Goal: Transaction & Acquisition: Download file/media

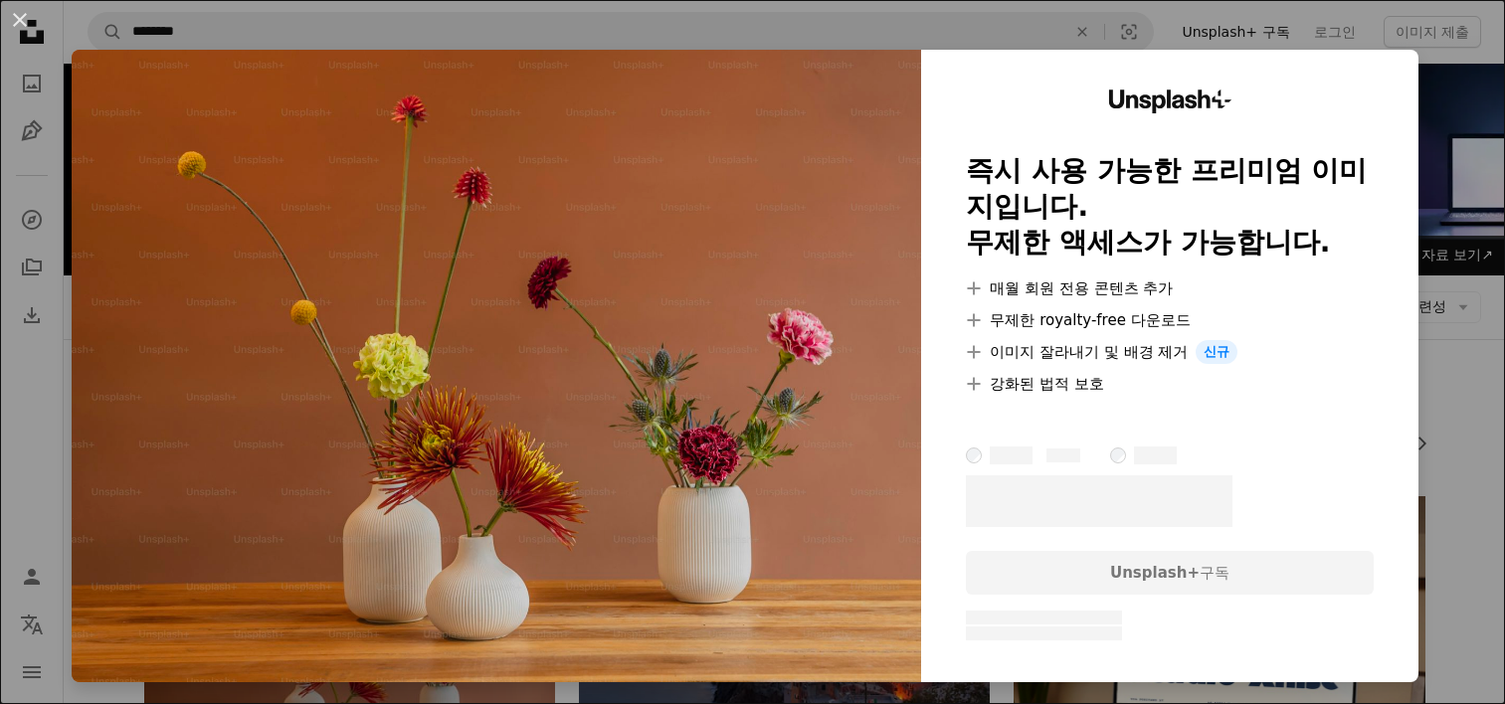
scroll to position [199, 0]
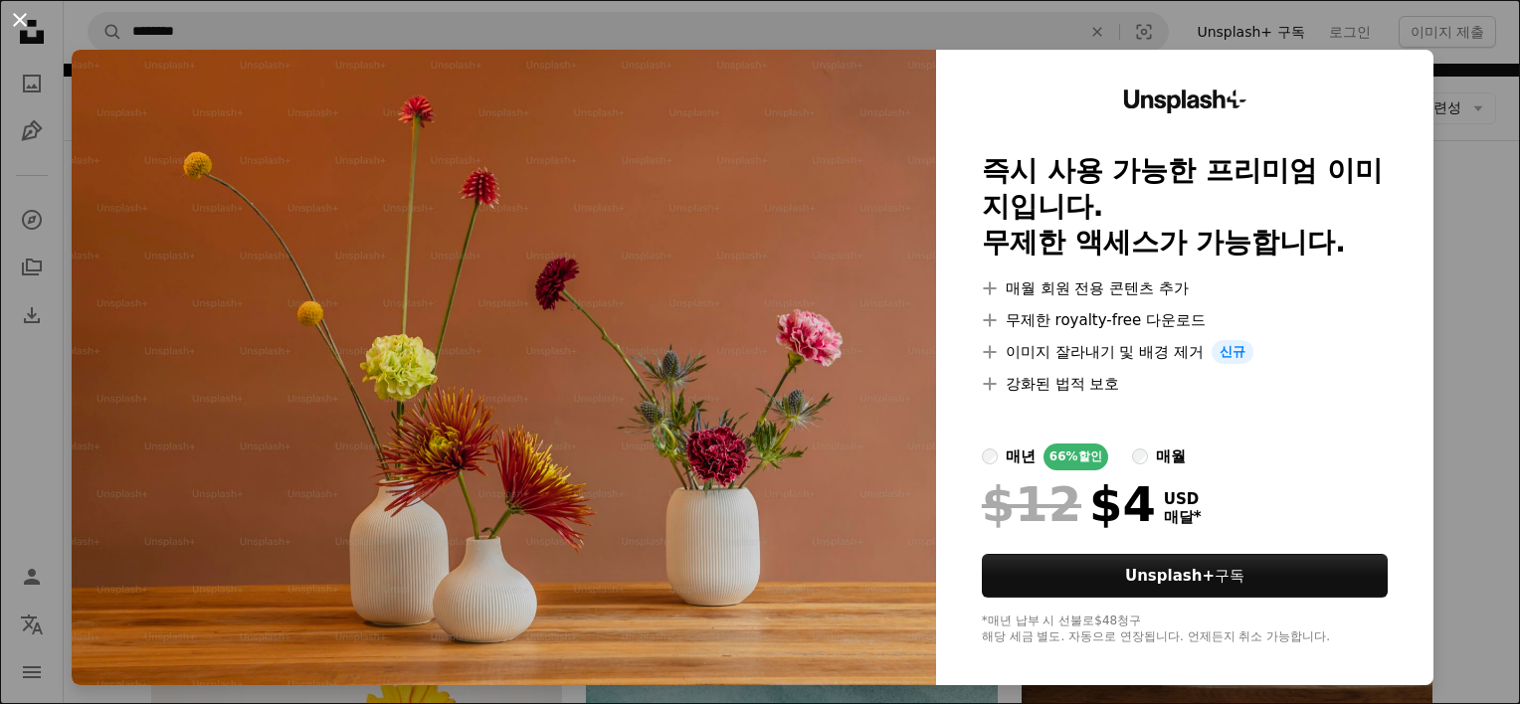
click at [26, 20] on button "An X shape" at bounding box center [20, 20] width 24 height 24
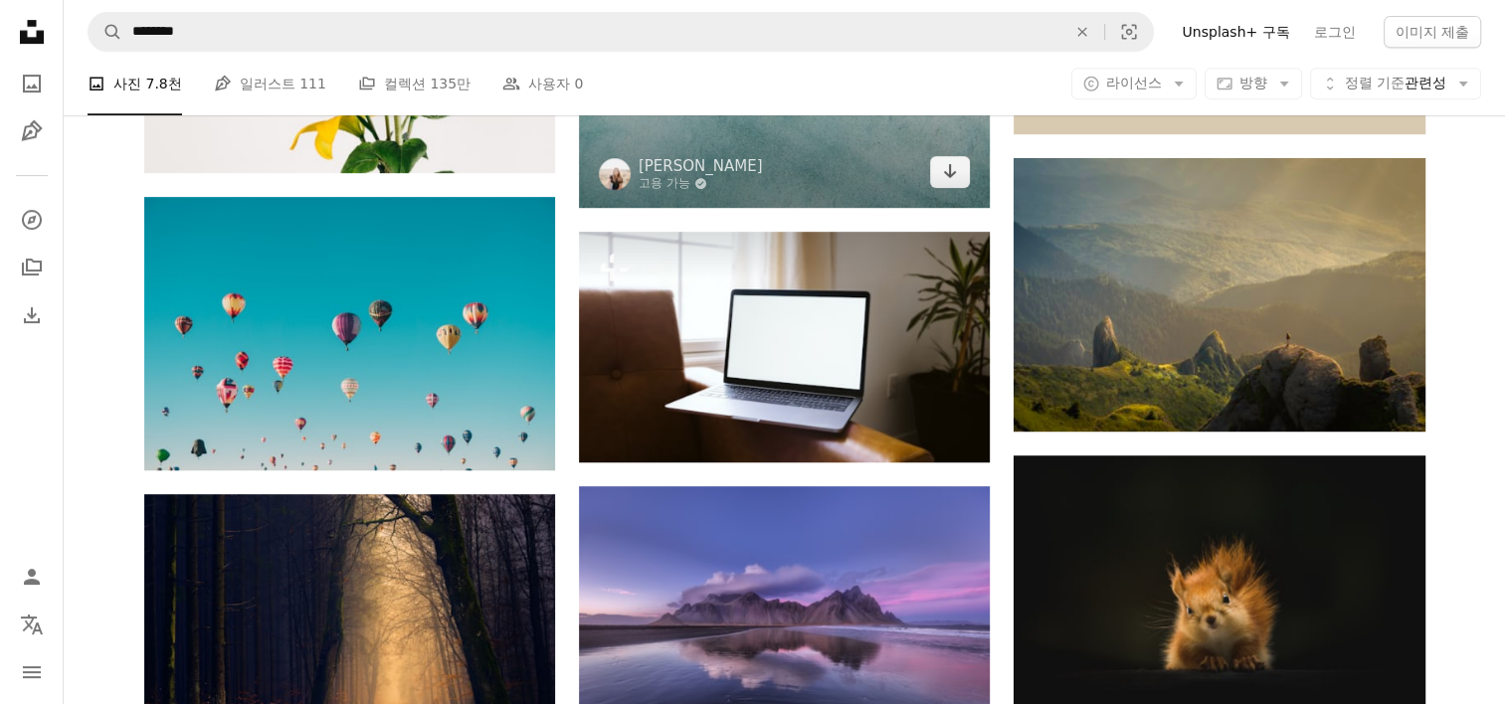
scroll to position [1094, 0]
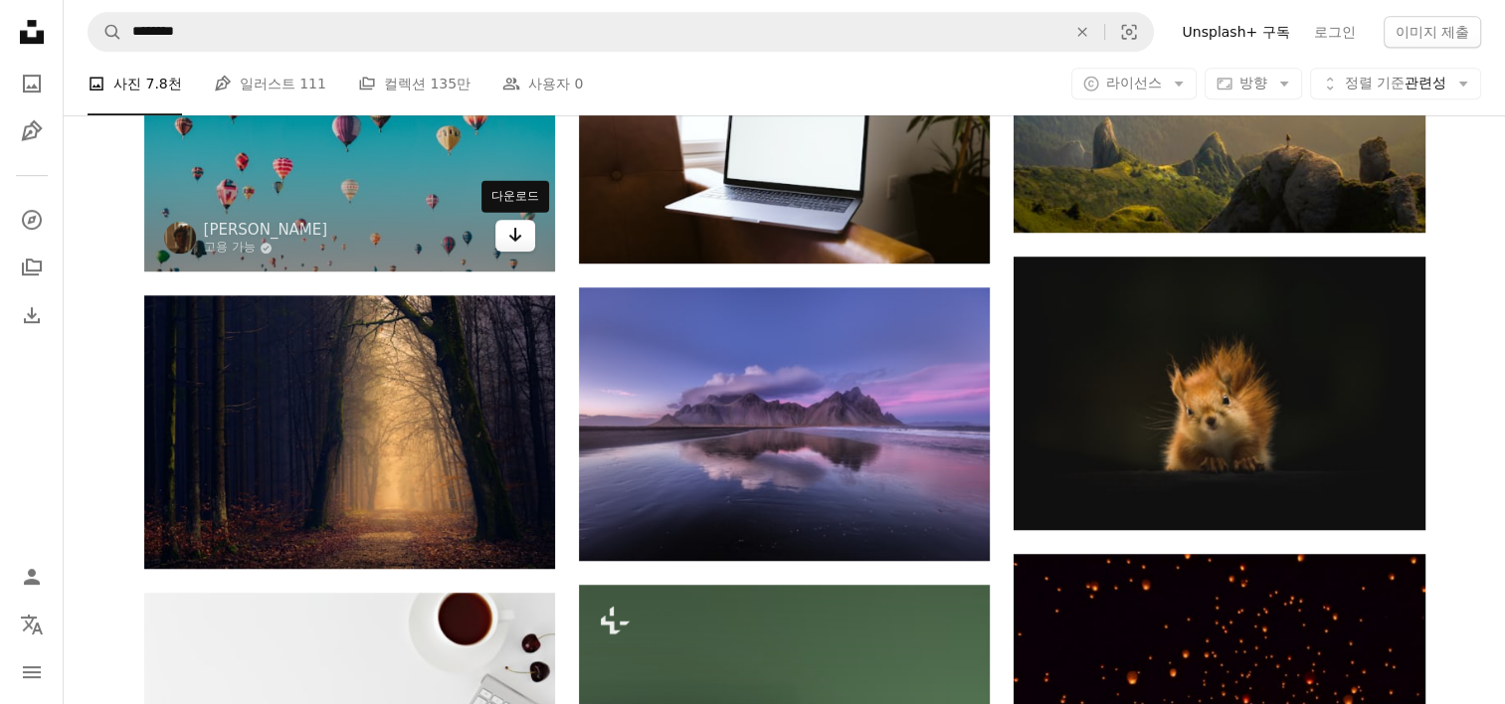
click at [519, 231] on icon "Arrow pointing down" at bounding box center [515, 235] width 16 height 24
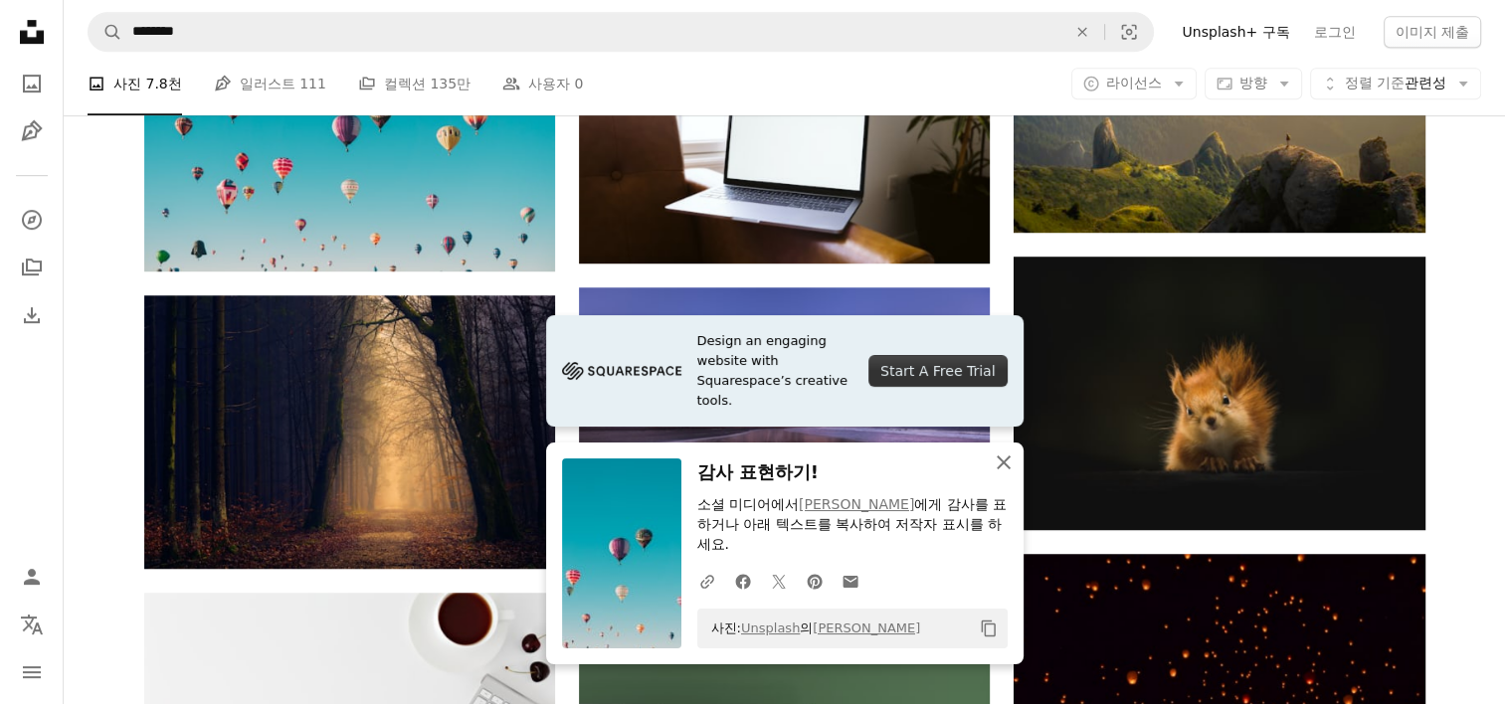
click at [1003, 474] on icon "An X shape" at bounding box center [1004, 463] width 24 height 24
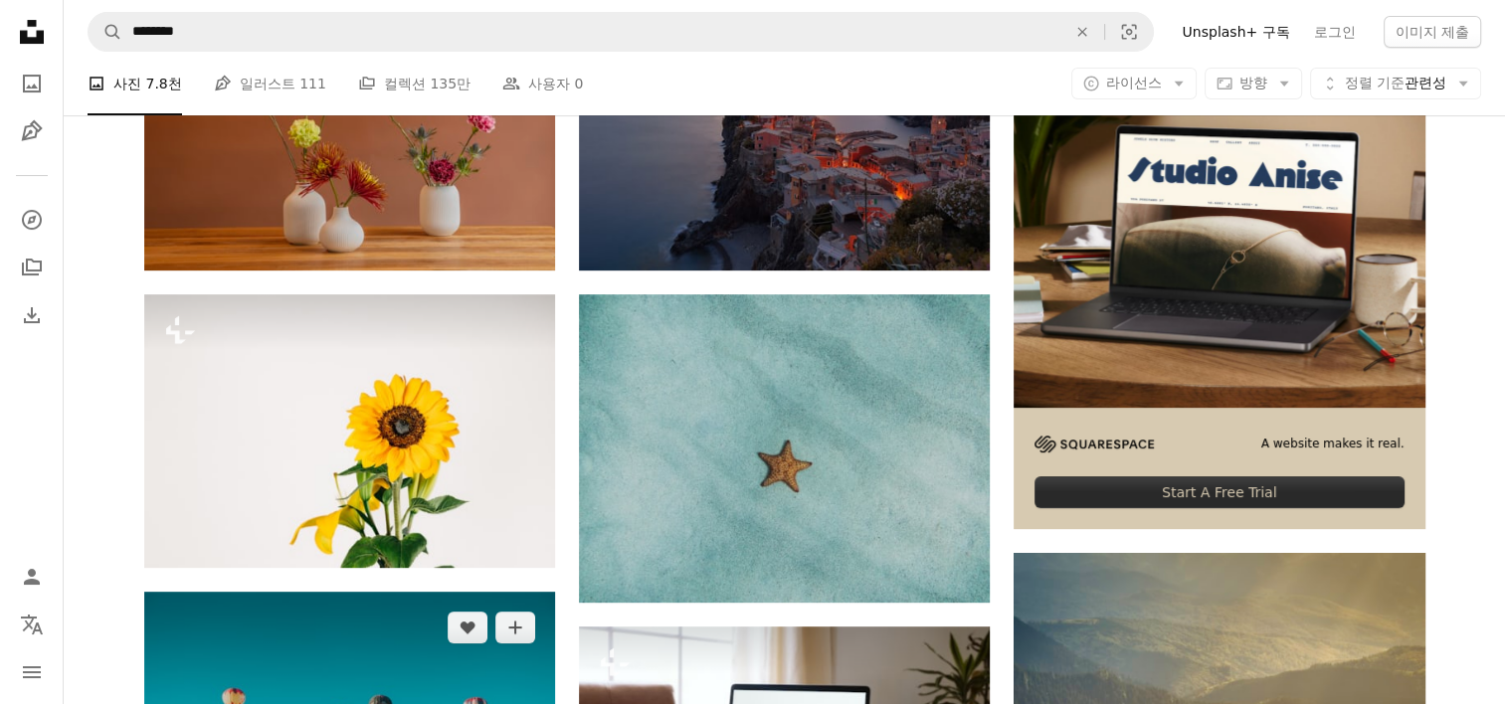
scroll to position [497, 0]
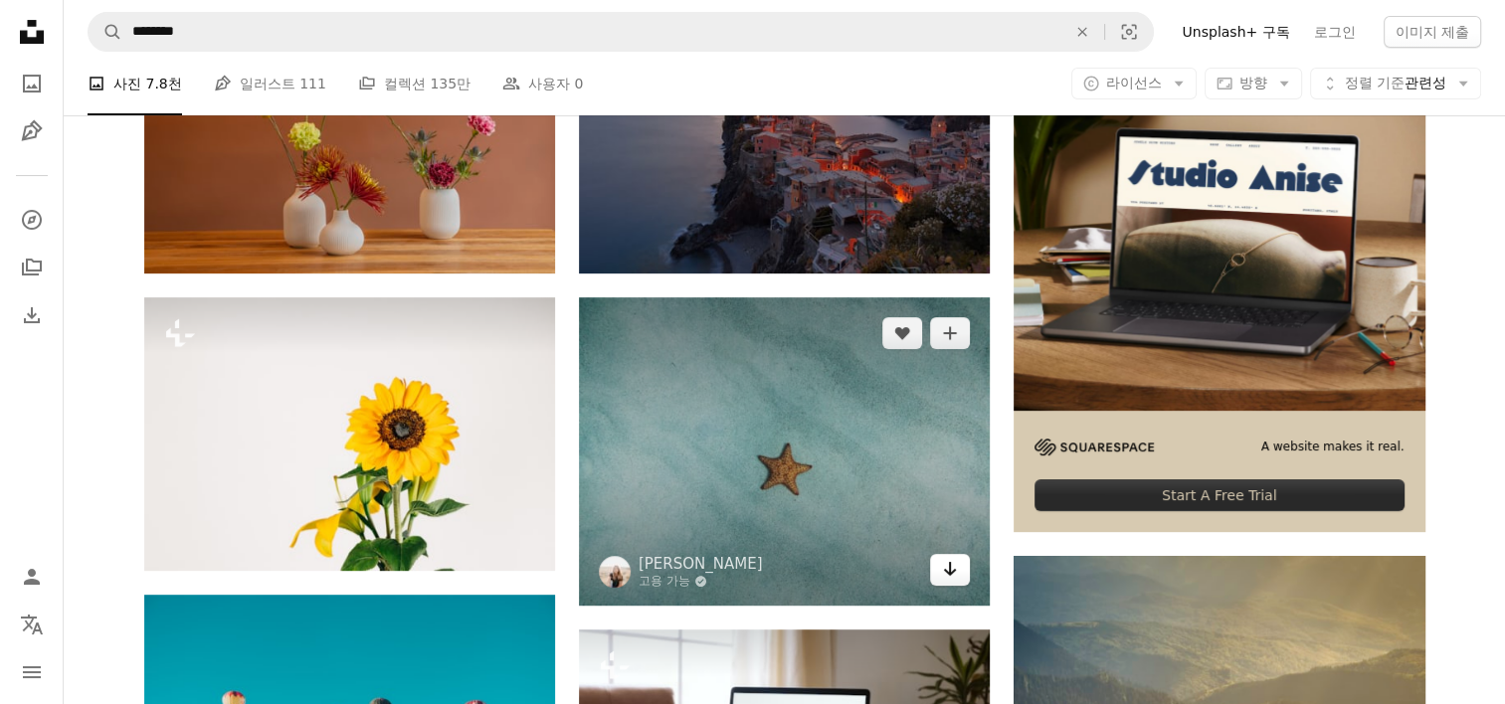
click at [947, 569] on icon "Arrow pointing down" at bounding box center [950, 569] width 16 height 24
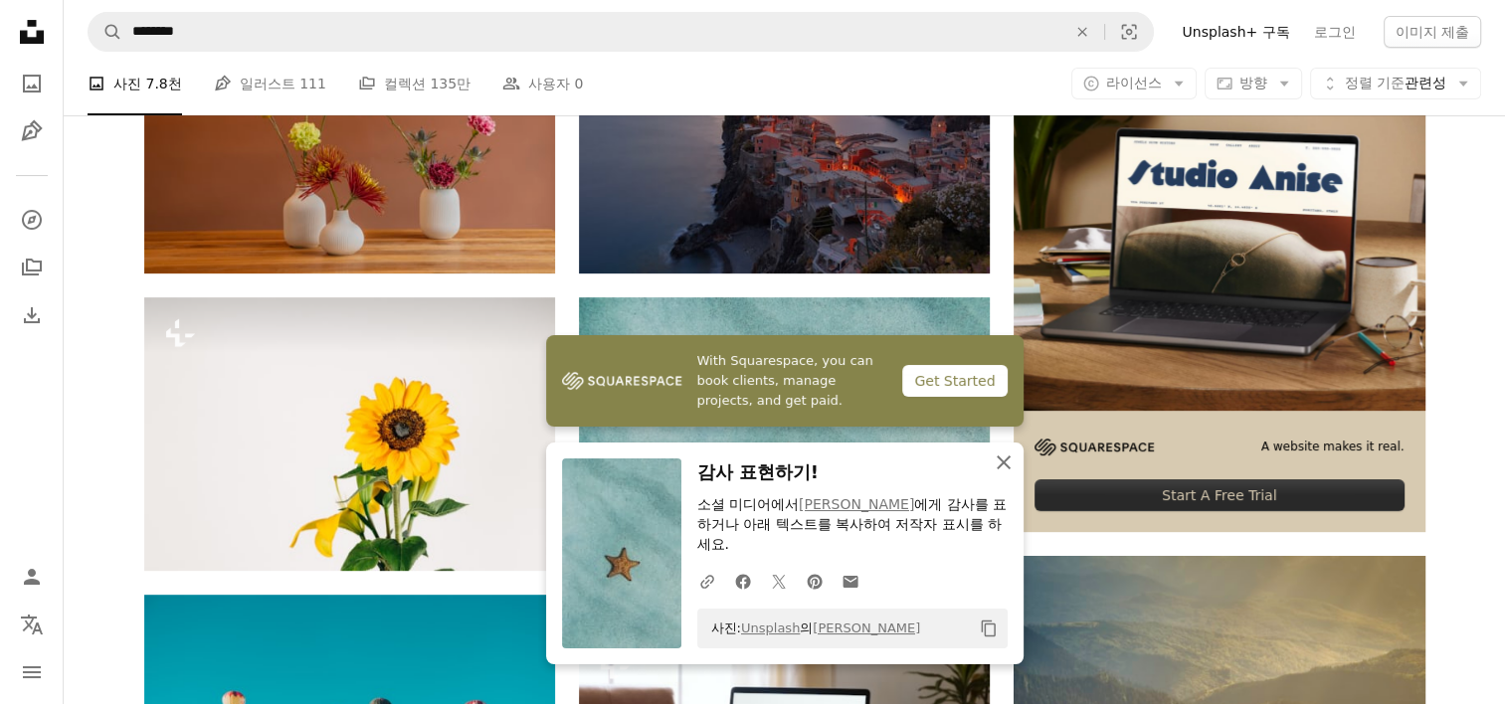
drag, startPoint x: 1000, startPoint y: 470, endPoint x: 975, endPoint y: 444, distance: 36.6
click at [1000, 470] on icon "An X shape" at bounding box center [1004, 463] width 24 height 24
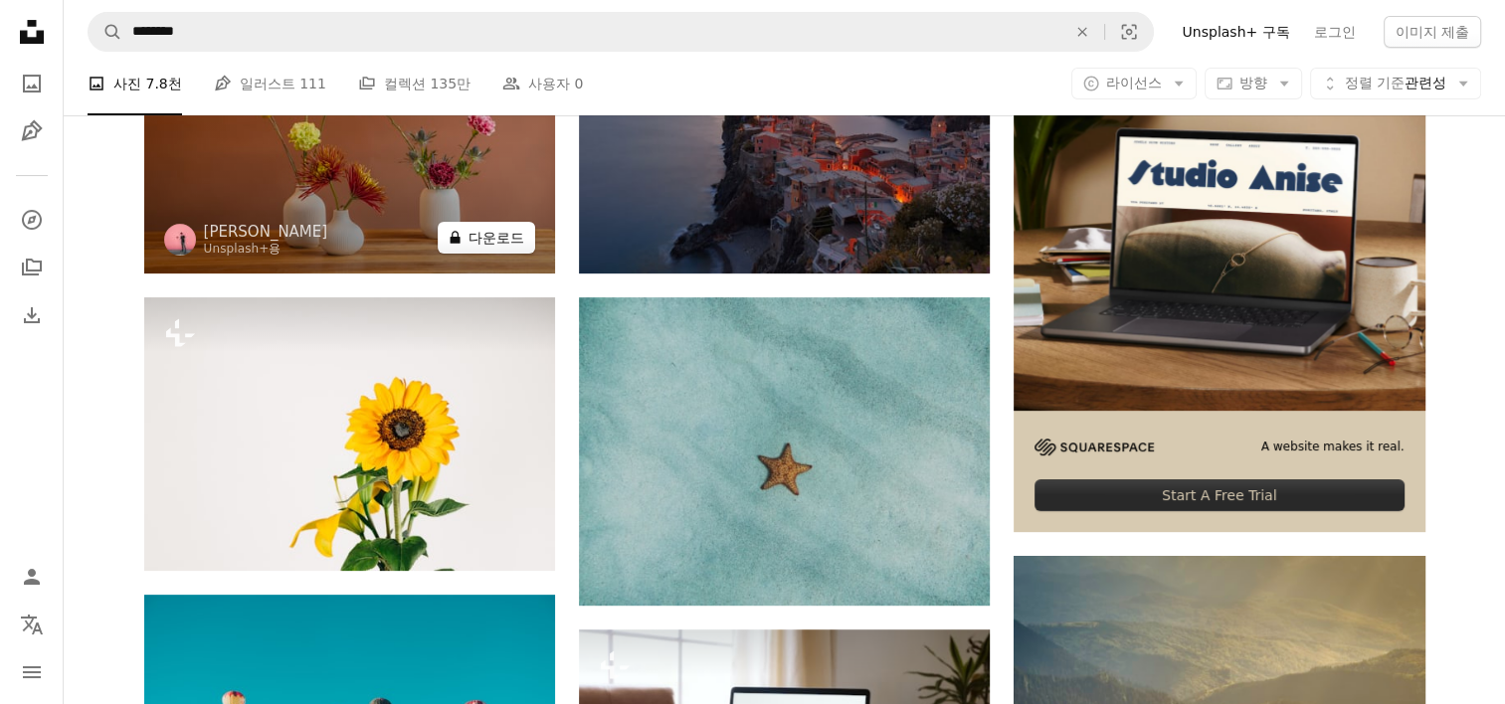
click at [516, 241] on button "A lock 다운로드" at bounding box center [486, 238] width 97 height 32
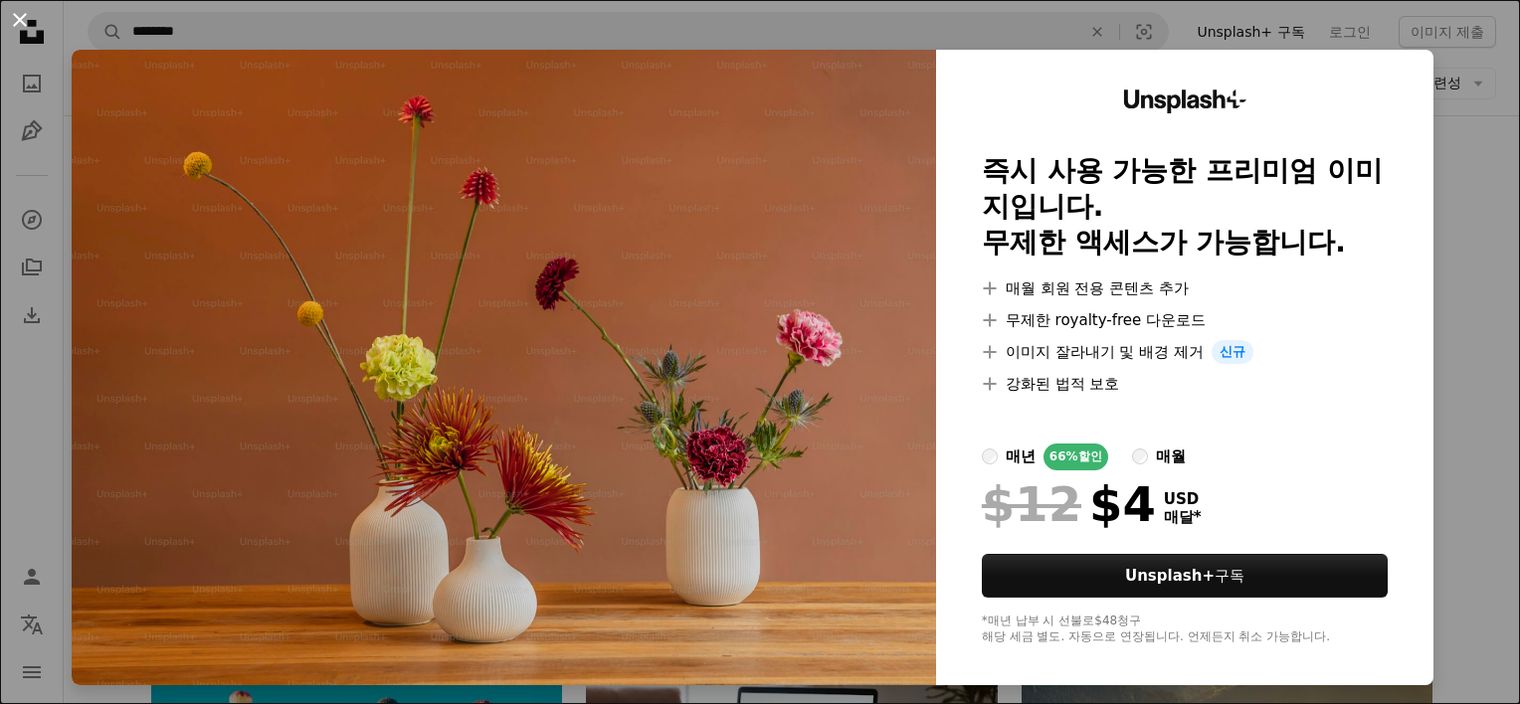
click at [15, 24] on button "An X shape" at bounding box center [20, 20] width 24 height 24
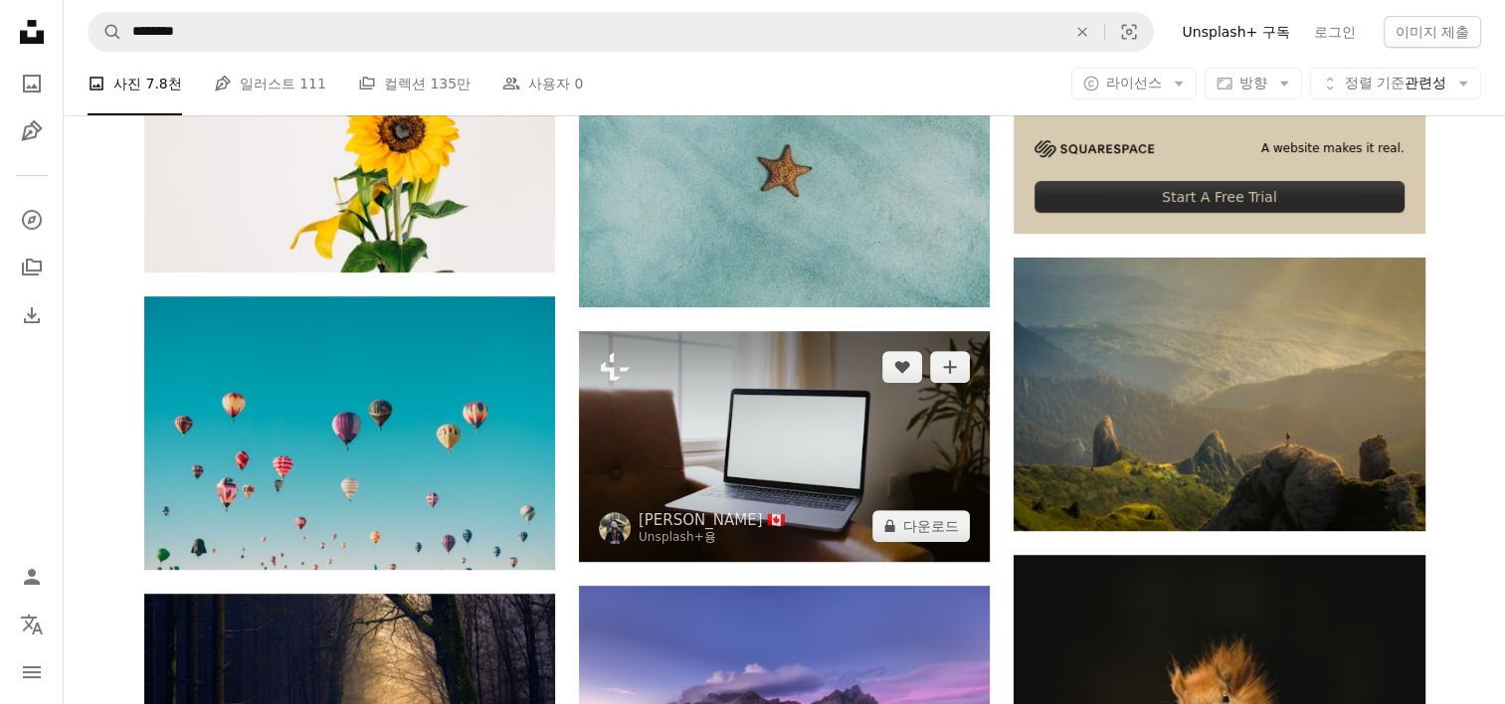
scroll to position [995, 0]
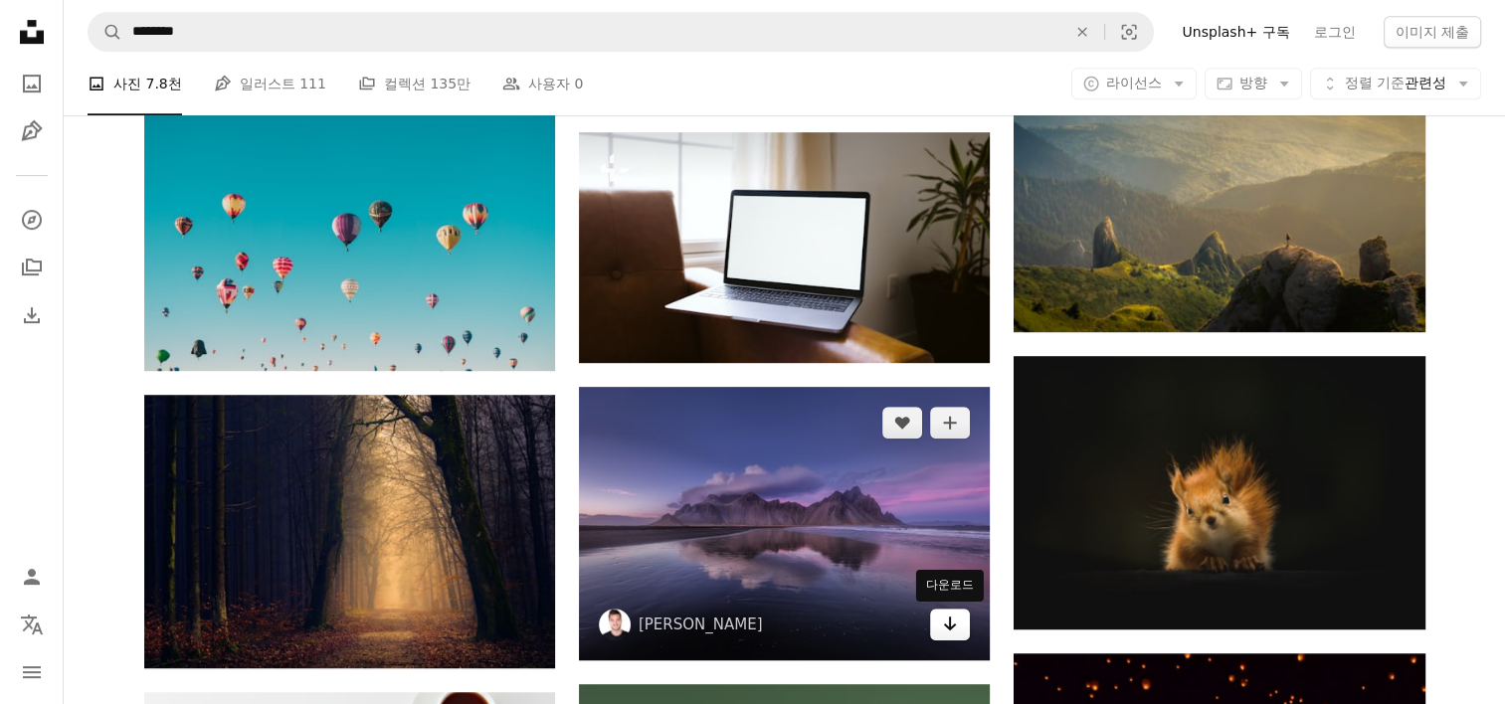
click at [951, 625] on icon "다운로드" at bounding box center [950, 624] width 13 height 14
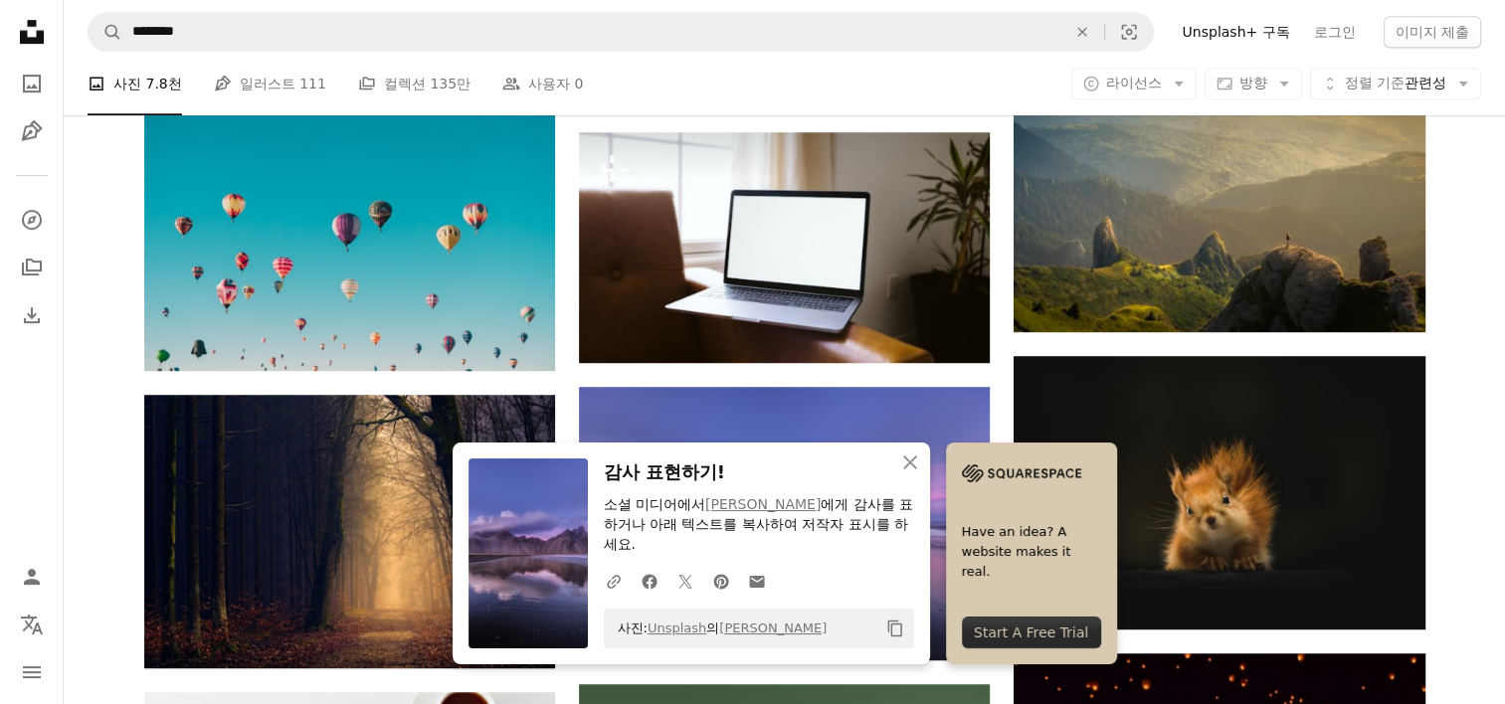
click at [904, 460] on icon "An X shape" at bounding box center [910, 463] width 24 height 24
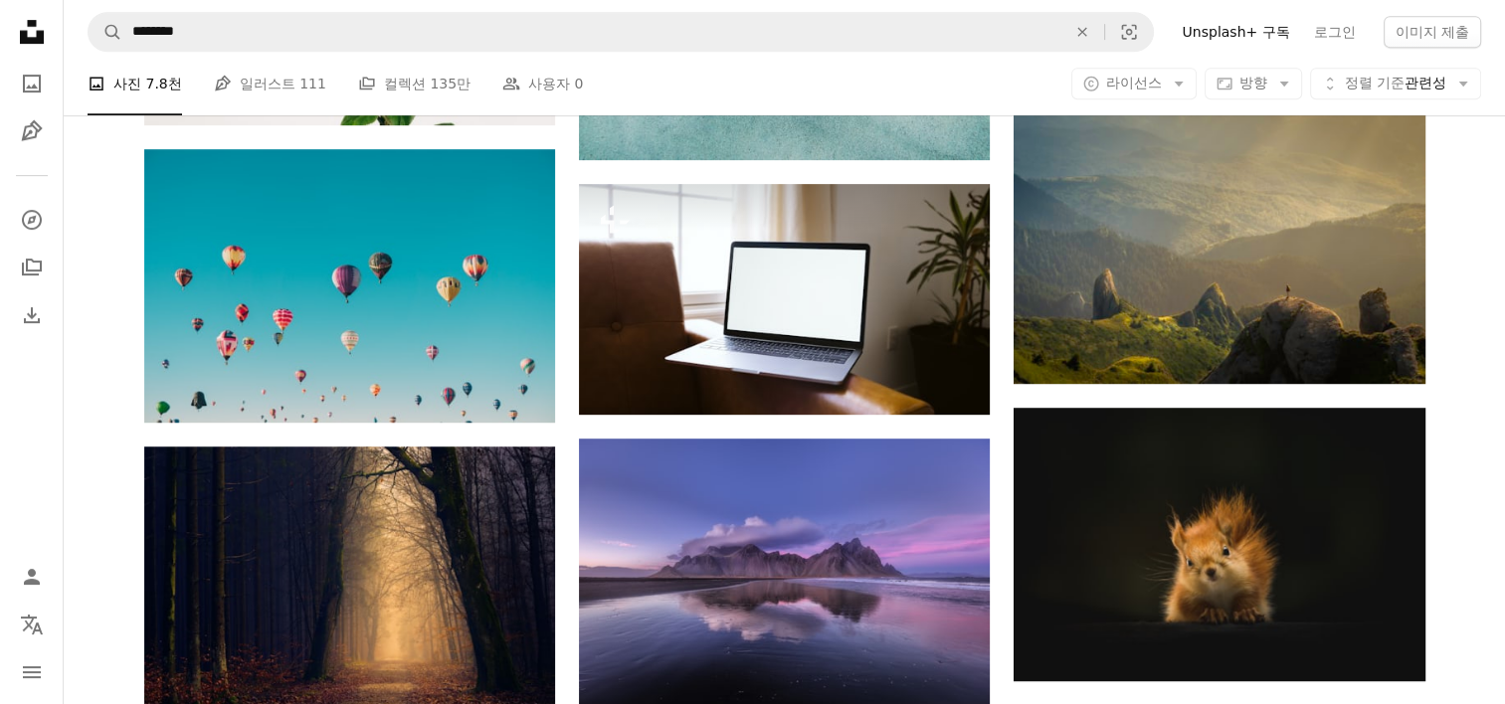
scroll to position [796, 0]
